Goal: Task Accomplishment & Management: Manage account settings

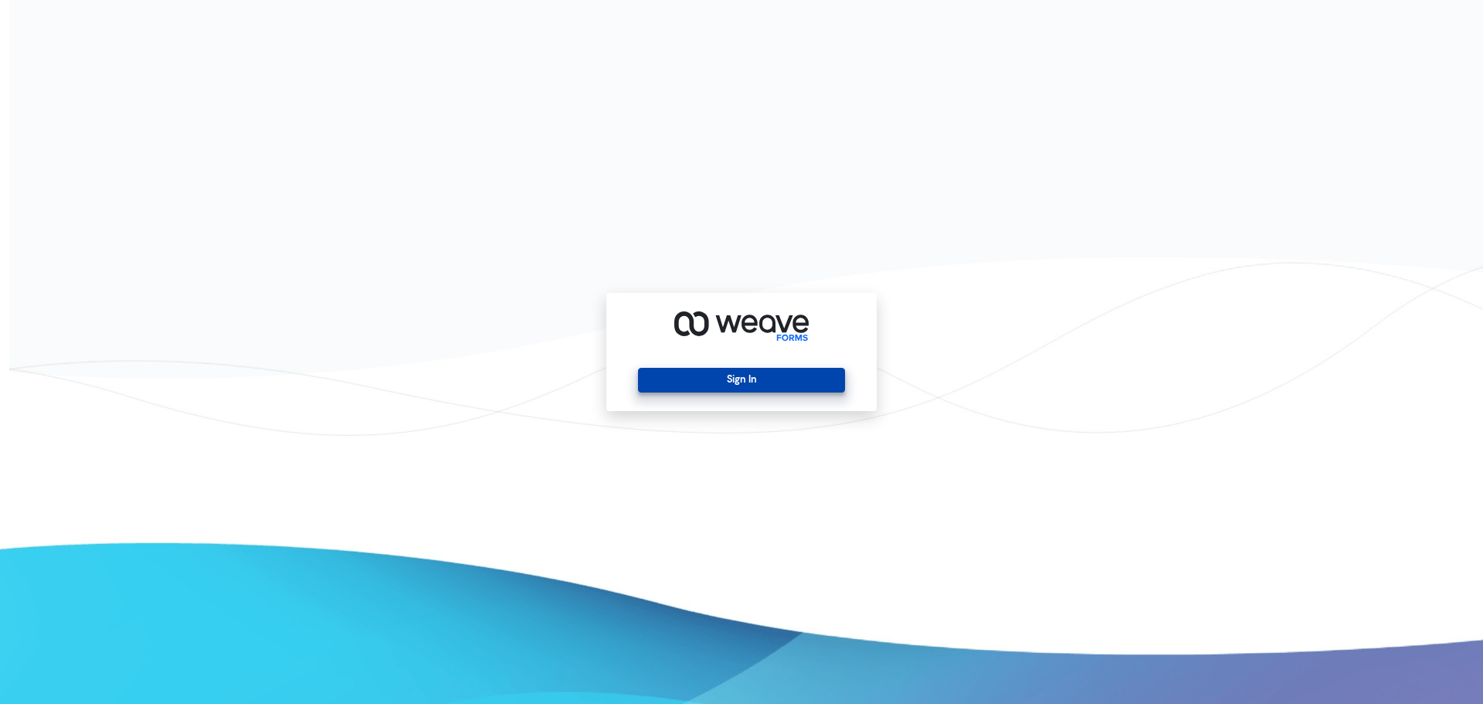
click at [792, 370] on button "Sign In" at bounding box center [741, 380] width 206 height 25
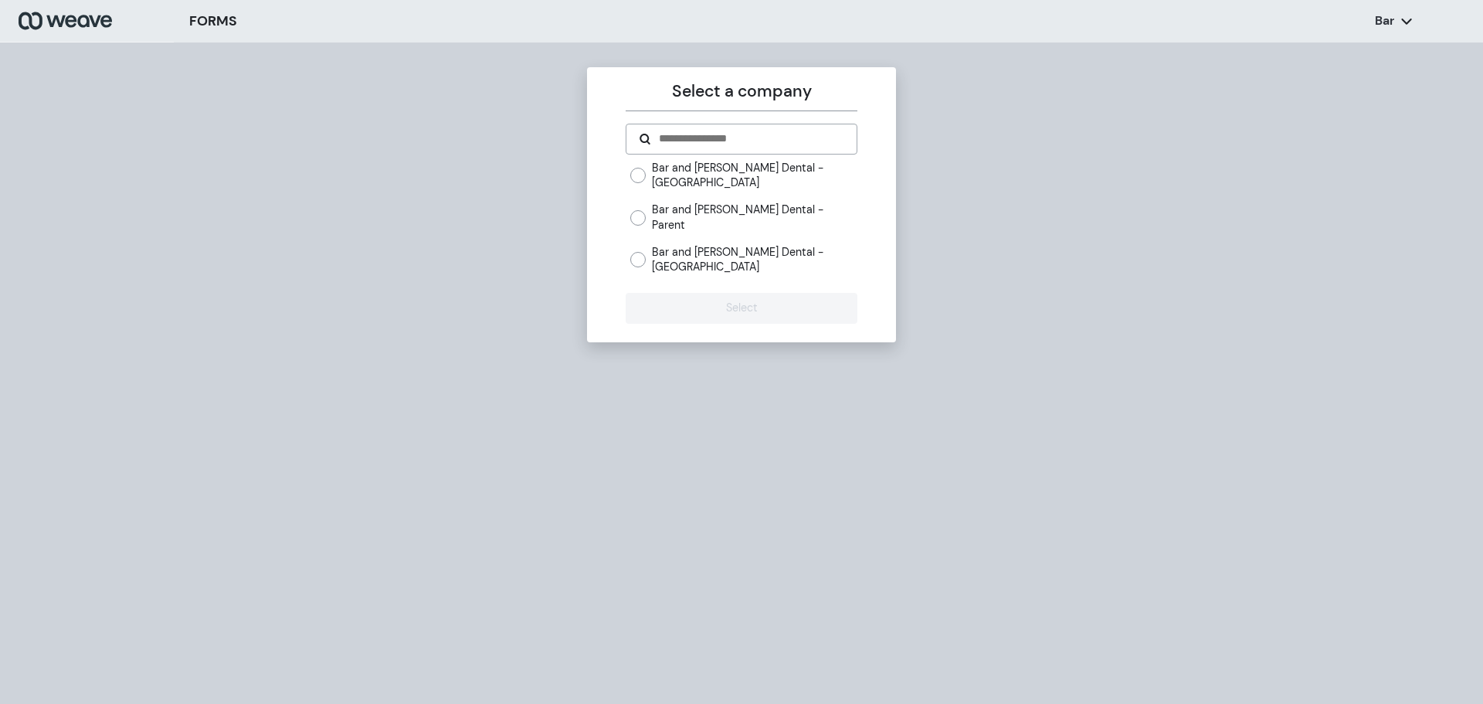
click at [733, 245] on label "Bar and [PERSON_NAME] Dental - [GEOGRAPHIC_DATA]" at bounding box center [754, 259] width 205 height 29
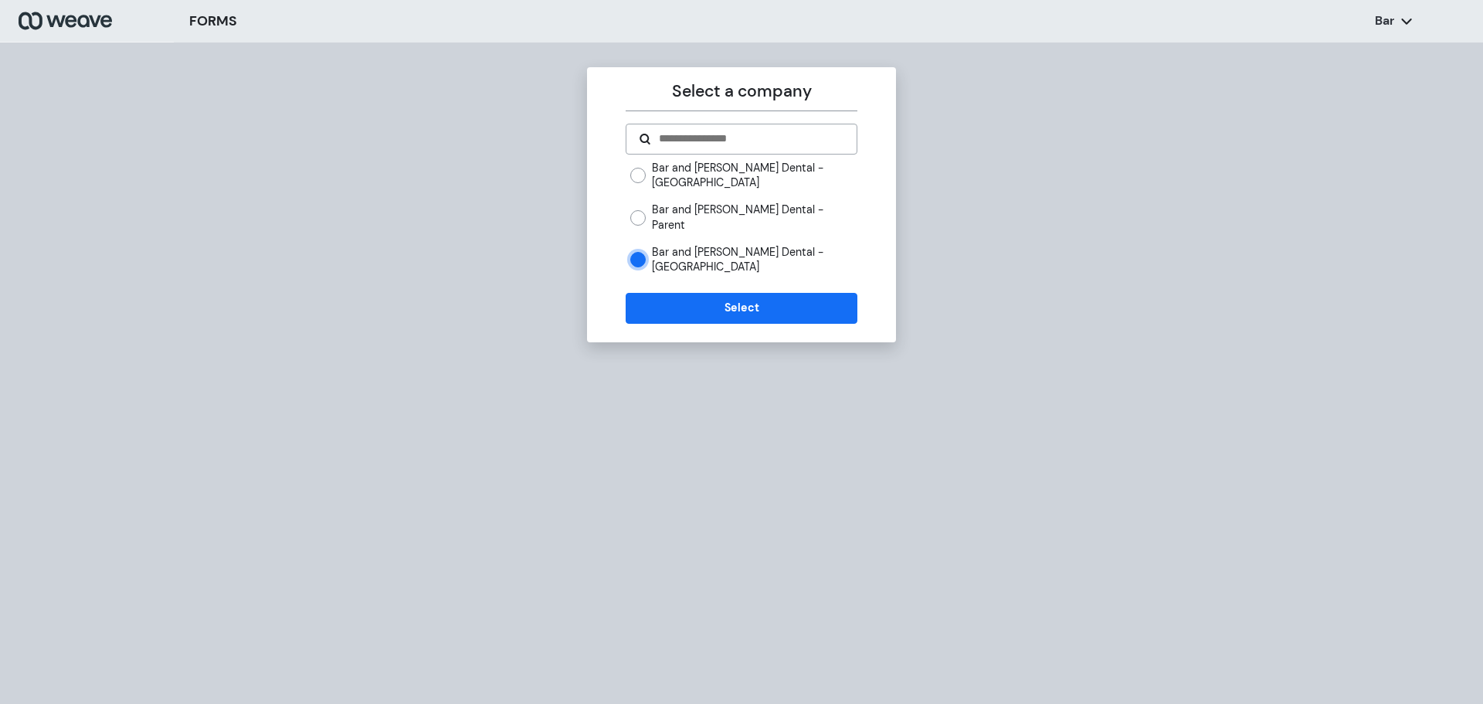
click at [757, 188] on div "Bar and [PERSON_NAME] Dental - York Ave Bar and [PERSON_NAME] Dental - Parent B…" at bounding box center [743, 218] width 226 height 114
click at [756, 202] on label "Bar and [PERSON_NAME] Dental - Parent" at bounding box center [754, 216] width 205 height 29
click at [770, 175] on label "Bar and [PERSON_NAME] Dental - [GEOGRAPHIC_DATA]" at bounding box center [754, 175] width 205 height 29
click at [755, 301] on button "Select" at bounding box center [741, 308] width 231 height 31
